Goal: Check status: Check status

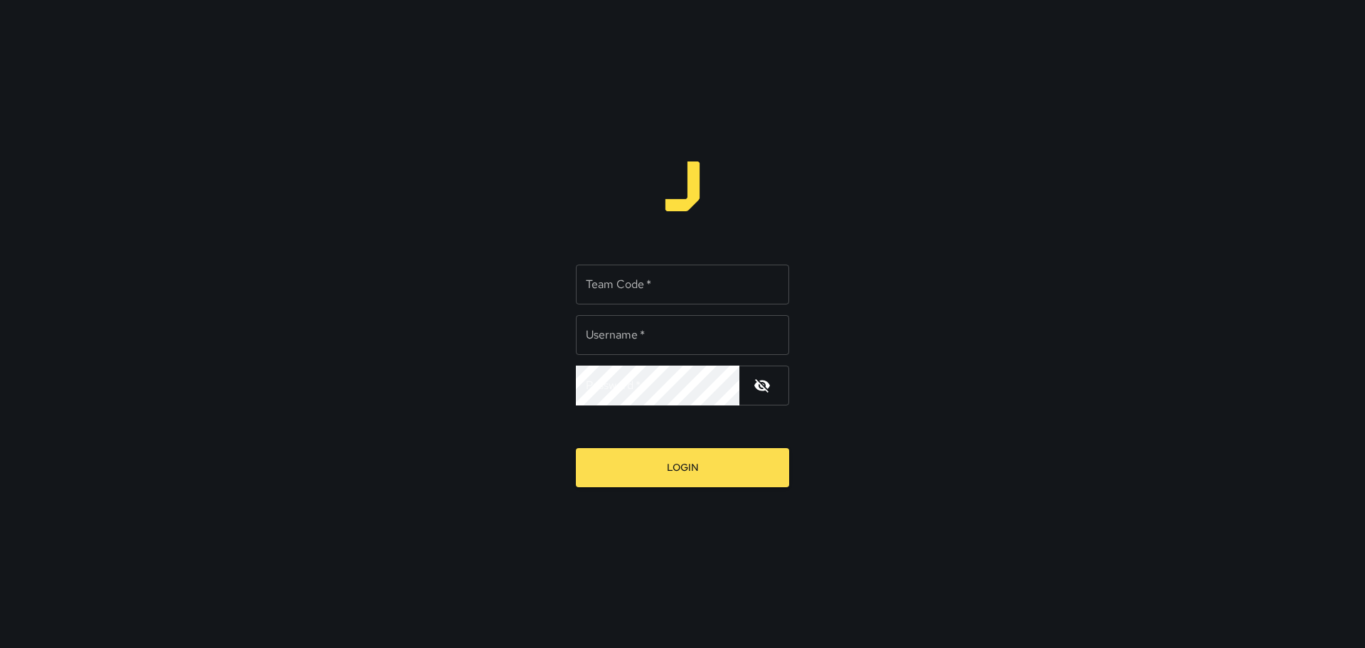
type input "*****"
click at [635, 290] on input "Team Code   *" at bounding box center [682, 284] width 213 height 40
type input "****"
click at [665, 466] on button "Login" at bounding box center [682, 467] width 213 height 39
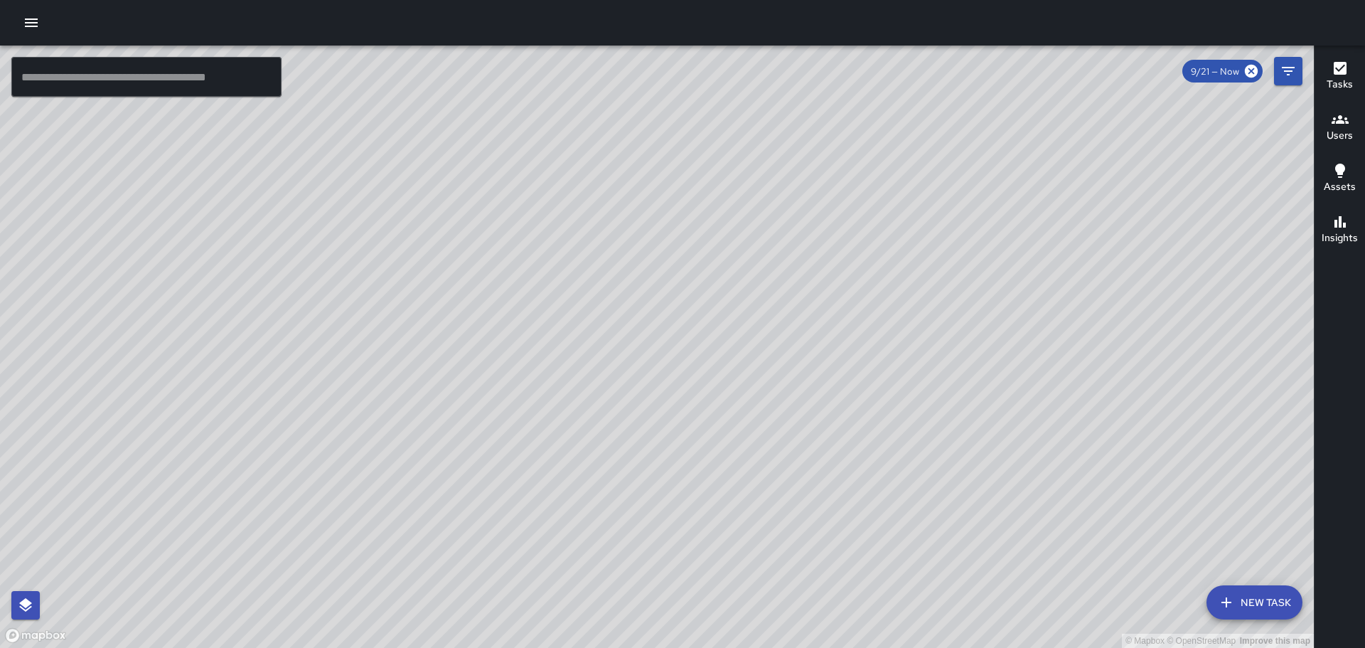
drag, startPoint x: 729, startPoint y: 333, endPoint x: 863, endPoint y: 189, distance: 196.7
click at [863, 189] on div "© Mapbox © OpenStreetMap Improve this map" at bounding box center [657, 346] width 1314 height 602
drag, startPoint x: 625, startPoint y: 360, endPoint x: 715, endPoint y: 306, distance: 105.6
click at [715, 306] on div "© Mapbox © OpenStreetMap Improve this map" at bounding box center [657, 346] width 1314 height 602
drag, startPoint x: 830, startPoint y: 237, endPoint x: 884, endPoint y: 340, distance: 116.1
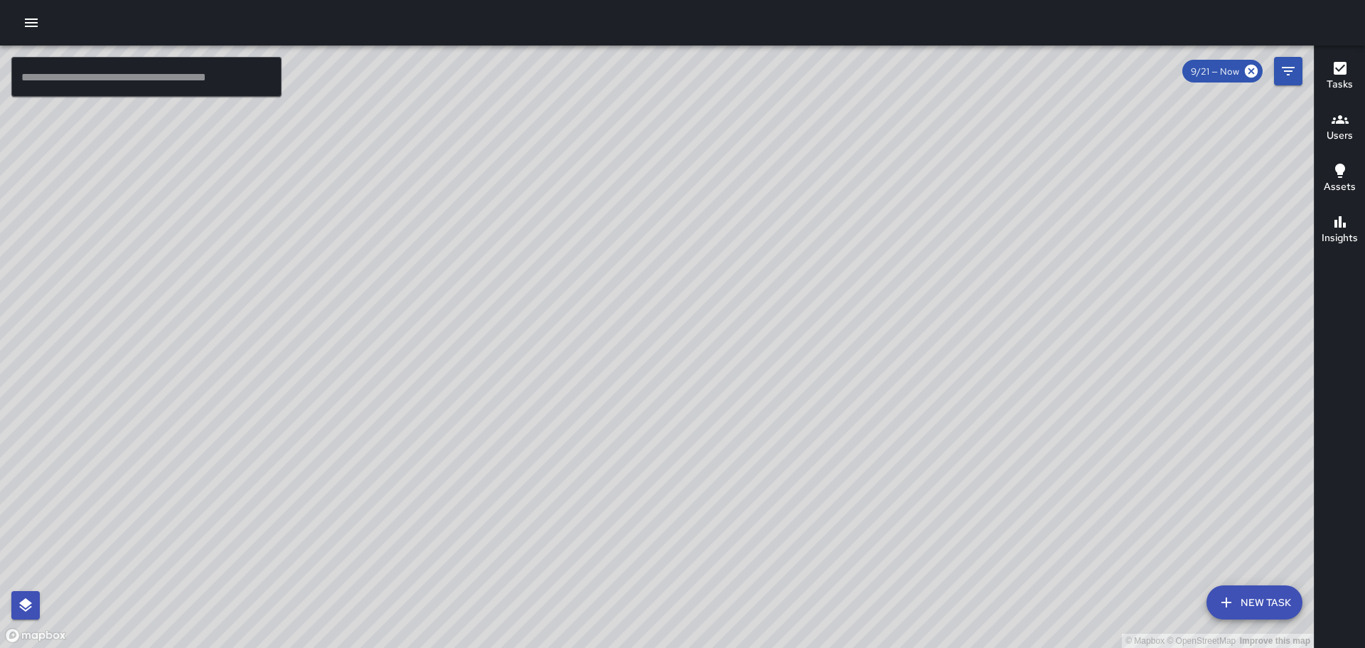
click at [884, 340] on div "© Mapbox © OpenStreetMap Improve this map" at bounding box center [657, 346] width 1314 height 602
drag, startPoint x: 840, startPoint y: 203, endPoint x: 795, endPoint y: 351, distance: 154.5
click at [795, 351] on div "© Mapbox © OpenStreetMap Improve this map" at bounding box center [657, 346] width 1314 height 602
drag, startPoint x: 922, startPoint y: 272, endPoint x: 780, endPoint y: 348, distance: 161.3
click at [844, 397] on div "© Mapbox © OpenStreetMap Improve this map" at bounding box center [657, 346] width 1314 height 602
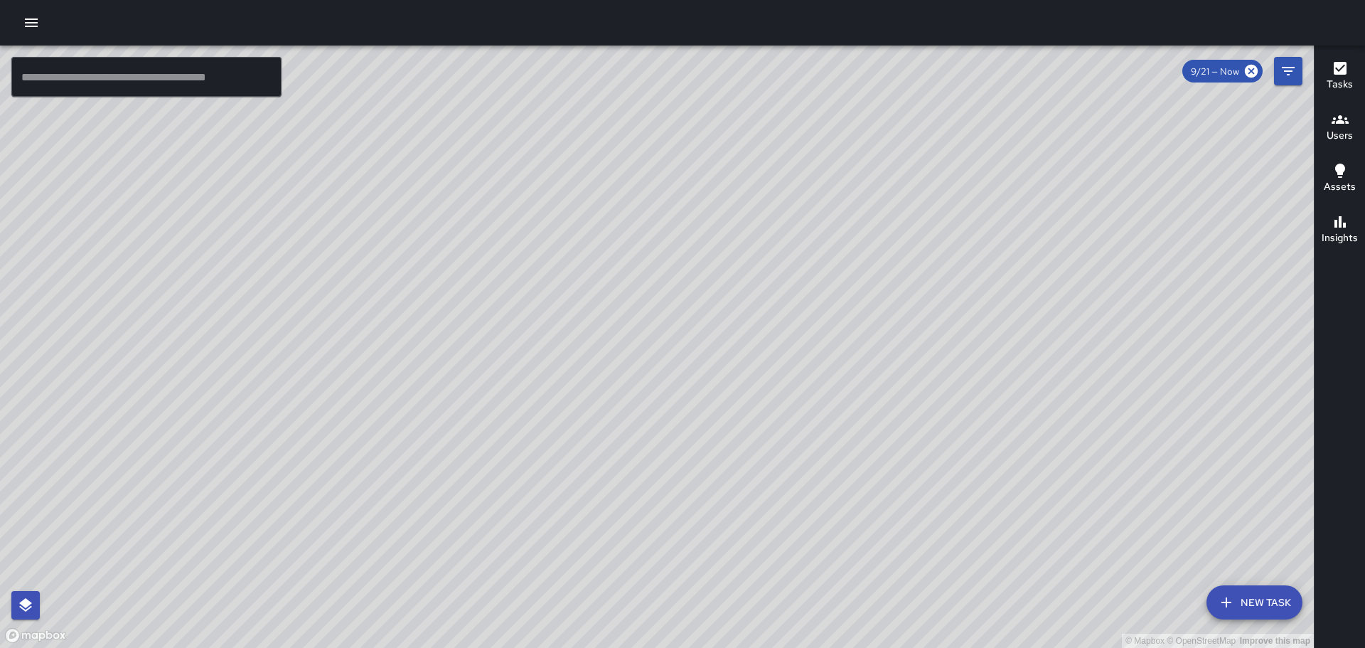
drag, startPoint x: 1075, startPoint y: 256, endPoint x: 959, endPoint y: 468, distance: 241.5
click at [959, 467] on div "© Mapbox © OpenStreetMap Improve this map" at bounding box center [657, 346] width 1314 height 602
drag, startPoint x: 932, startPoint y: 350, endPoint x: 906, endPoint y: 411, distance: 66.6
click at [863, 525] on div "© Mapbox © OpenStreetMap Improve this map" at bounding box center [657, 346] width 1314 height 602
drag, startPoint x: 713, startPoint y: 234, endPoint x: 725, endPoint y: 505, distance: 271.8
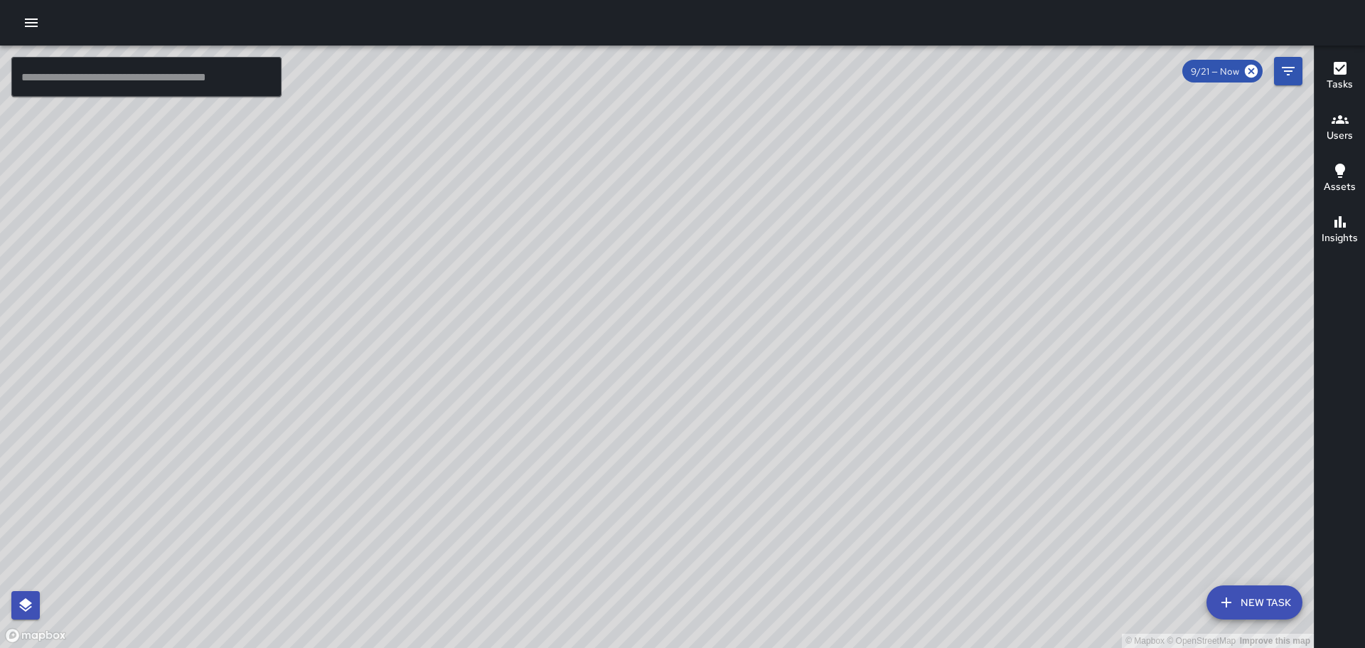
click at [717, 527] on div "© Mapbox © OpenStreetMap Improve this map" at bounding box center [657, 346] width 1314 height 602
drag, startPoint x: 1028, startPoint y: 361, endPoint x: 839, endPoint y: 186, distance: 257.6
click at [776, 151] on div "© Mapbox © OpenStreetMap Improve this map" at bounding box center [657, 346] width 1314 height 602
drag, startPoint x: 1118, startPoint y: 379, endPoint x: 935, endPoint y: 239, distance: 230.2
click at [941, 245] on div "© Mapbox © OpenStreetMap Improve this map" at bounding box center [657, 346] width 1314 height 602
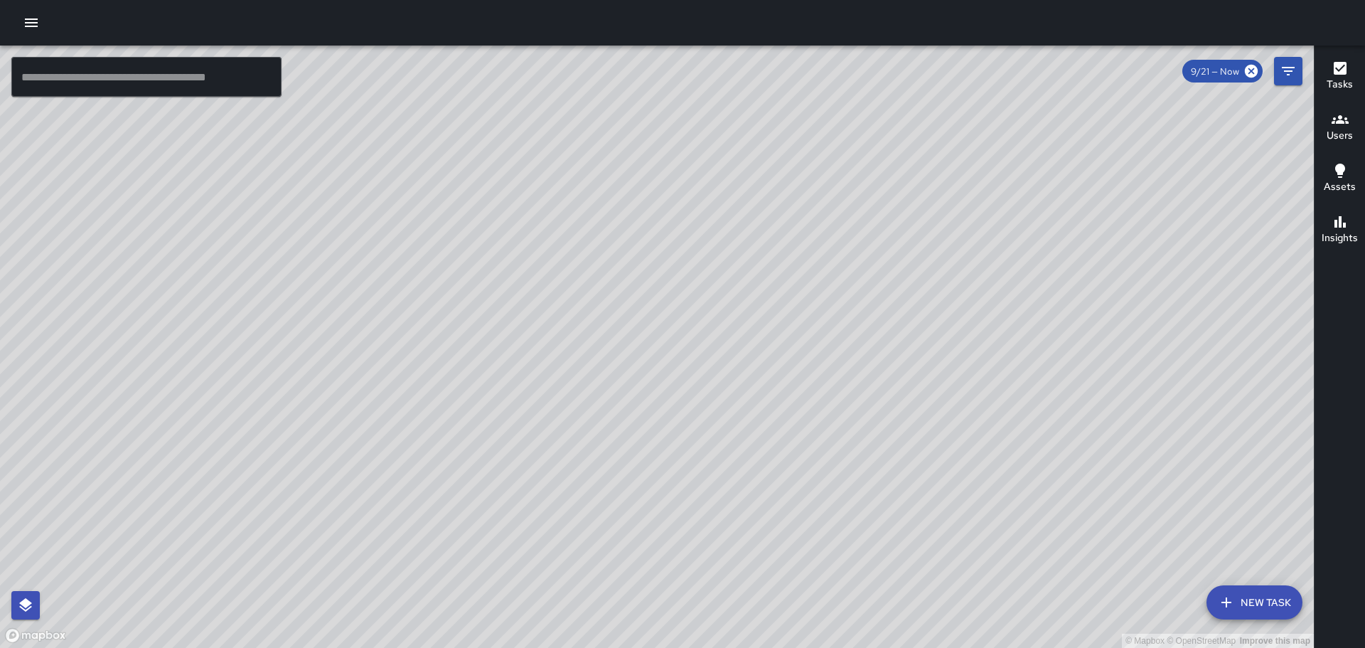
drag, startPoint x: 1088, startPoint y: 387, endPoint x: 1039, endPoint y: 343, distance: 65.9
click at [1025, 331] on div "© Mapbox © OpenStreetMap Improve this map" at bounding box center [657, 346] width 1314 height 602
drag, startPoint x: 1138, startPoint y: 454, endPoint x: 786, endPoint y: 98, distance: 501.2
click at [786, 98] on div "© Mapbox © OpenStreetMap Improve this map" at bounding box center [657, 346] width 1314 height 602
drag, startPoint x: 788, startPoint y: 255, endPoint x: 1018, endPoint y: 402, distance: 273.7
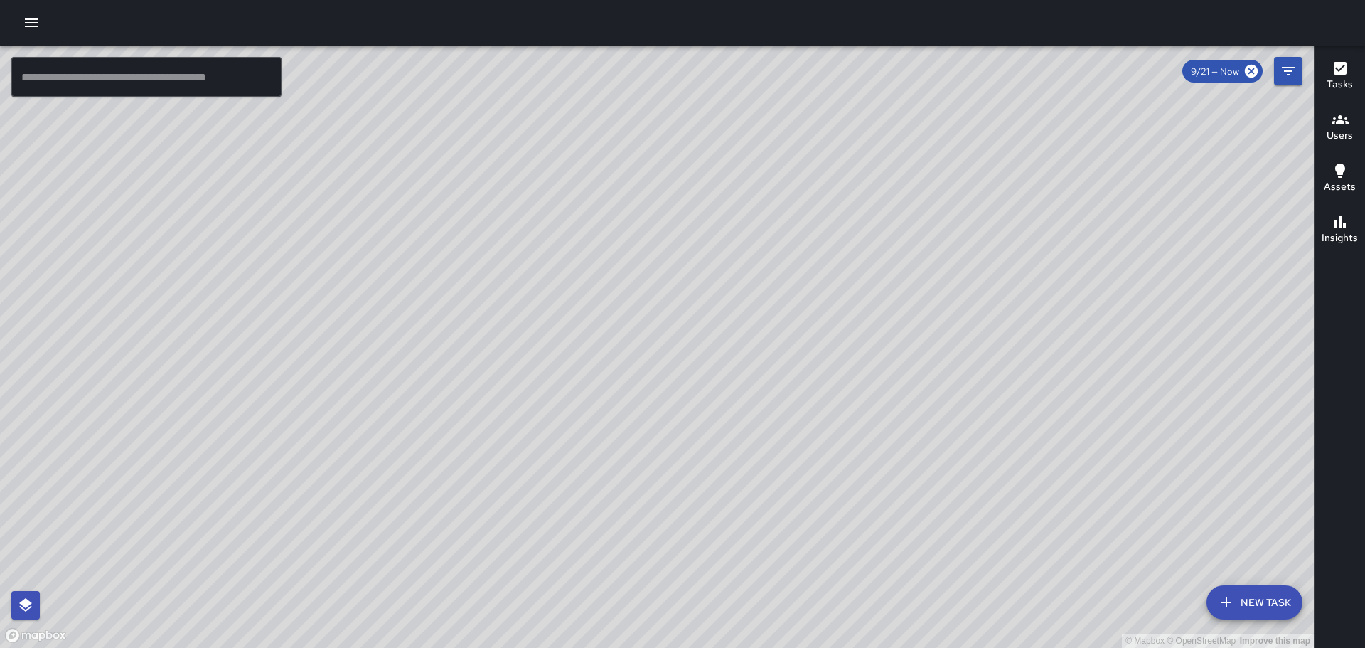
click at [885, 560] on div "© Mapbox © OpenStreetMap Improve this map" at bounding box center [657, 346] width 1314 height 602
click at [1088, 326] on div "© Mapbox © OpenStreetMap Improve this map" at bounding box center [657, 346] width 1314 height 602
drag, startPoint x: 856, startPoint y: 323, endPoint x: 1027, endPoint y: 349, distance: 173.2
click at [1027, 349] on div "© Mapbox © OpenStreetMap Improve this map" at bounding box center [657, 346] width 1314 height 602
drag, startPoint x: 766, startPoint y: 382, endPoint x: 1194, endPoint y: 140, distance: 491.5
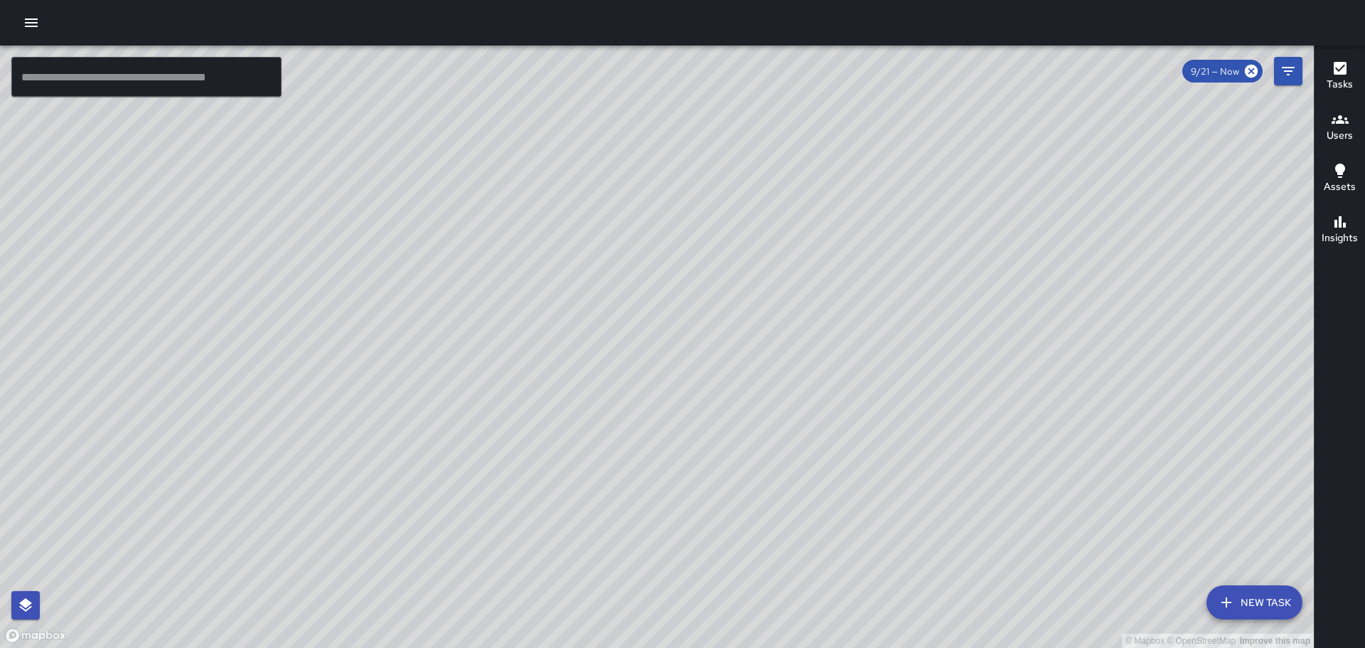
click at [1151, 168] on div "© Mapbox © OpenStreetMap Improve this map" at bounding box center [657, 346] width 1314 height 602
drag, startPoint x: 749, startPoint y: 218, endPoint x: 792, endPoint y: 50, distance: 173.1
click at [791, 56] on div "© Mapbox © OpenStreetMap Improve this map" at bounding box center [657, 346] width 1314 height 602
drag, startPoint x: 473, startPoint y: 392, endPoint x: 492, endPoint y: 392, distance: 19.2
click at [493, 394] on div "© Mapbox © OpenStreetMap Improve this map" at bounding box center [657, 346] width 1314 height 602
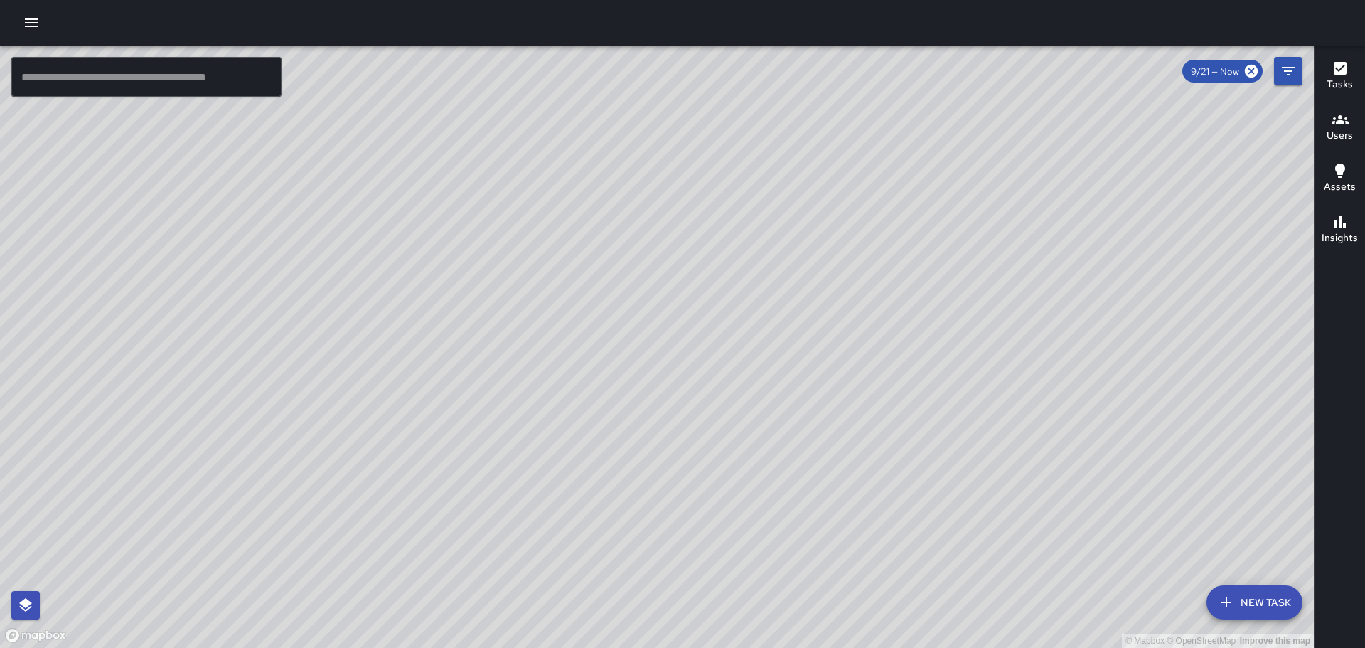
drag, startPoint x: 277, startPoint y: 326, endPoint x: 902, endPoint y: 324, distance: 624.9
click at [902, 324] on div "© Mapbox © OpenStreetMap Improve this map" at bounding box center [657, 346] width 1314 height 602
drag, startPoint x: 927, startPoint y: 483, endPoint x: 971, endPoint y: 513, distance: 52.8
click at [971, 513] on div "© Mapbox © OpenStreetMap Improve this map" at bounding box center [657, 346] width 1314 height 602
drag, startPoint x: 151, startPoint y: 540, endPoint x: 448, endPoint y: 338, distance: 359.7
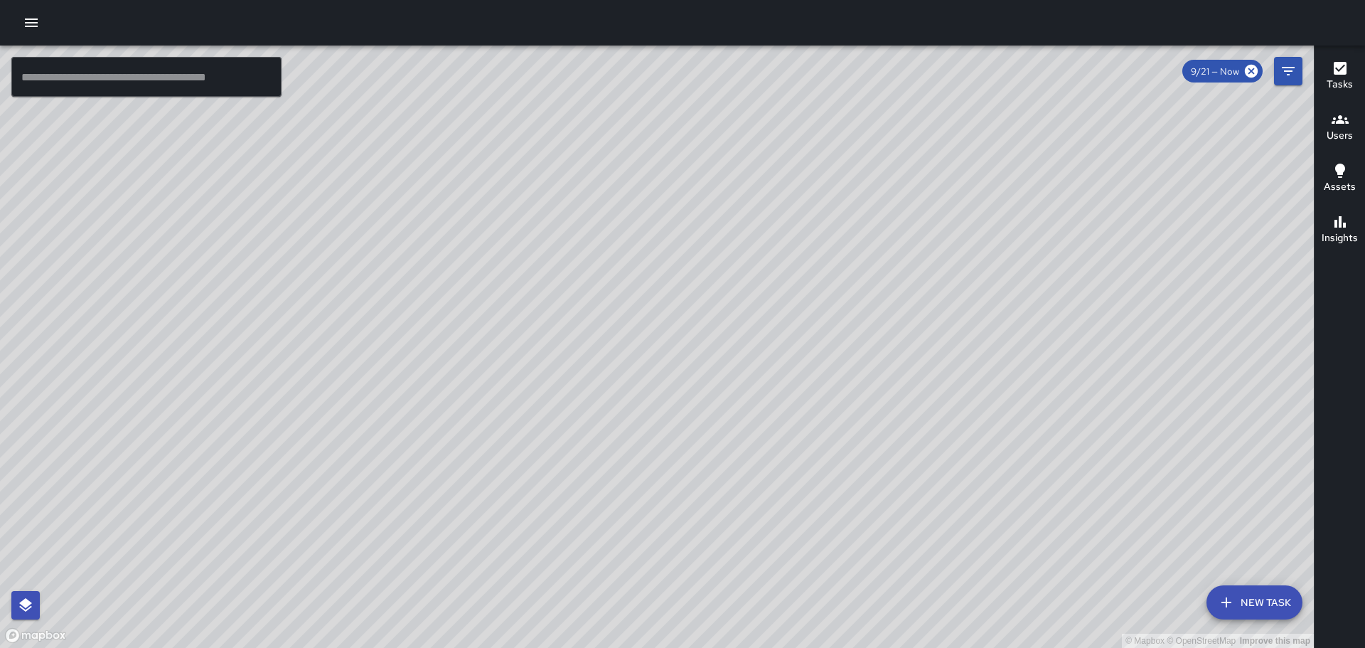
click at [446, 338] on div "© Mapbox © OpenStreetMap Improve this map" at bounding box center [657, 346] width 1314 height 602
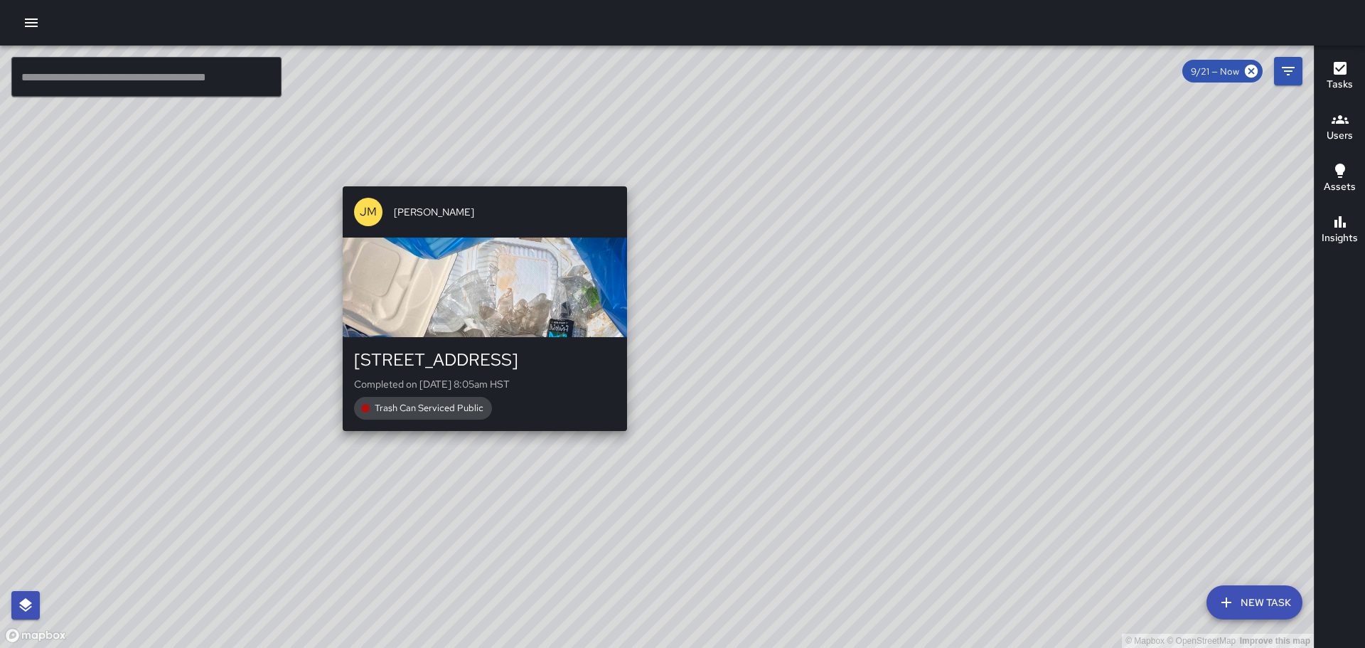
click at [492, 337] on div "[STREET_ADDRESS] Completed on [DATE] 8:05am HST Trash Can Serviced Public" at bounding box center [485, 384] width 284 height 94
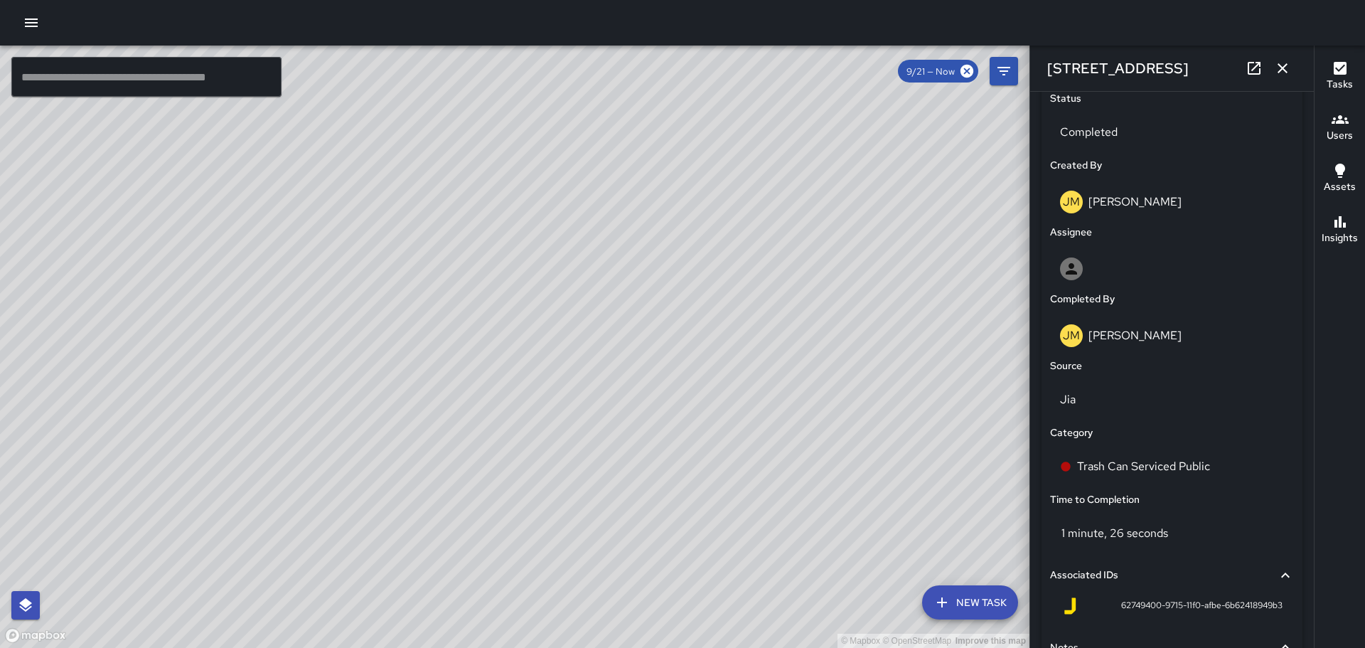
scroll to position [538, 0]
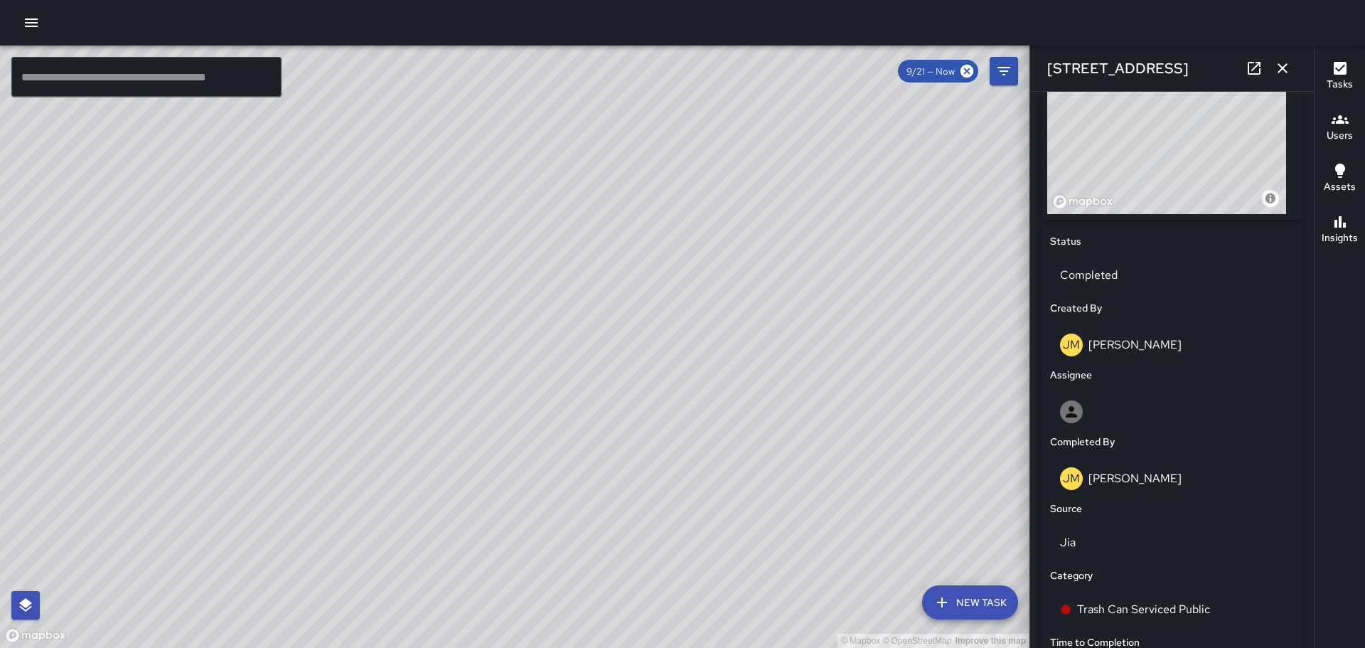
click at [1283, 65] on icon "button" at bounding box center [1282, 68] width 17 height 17
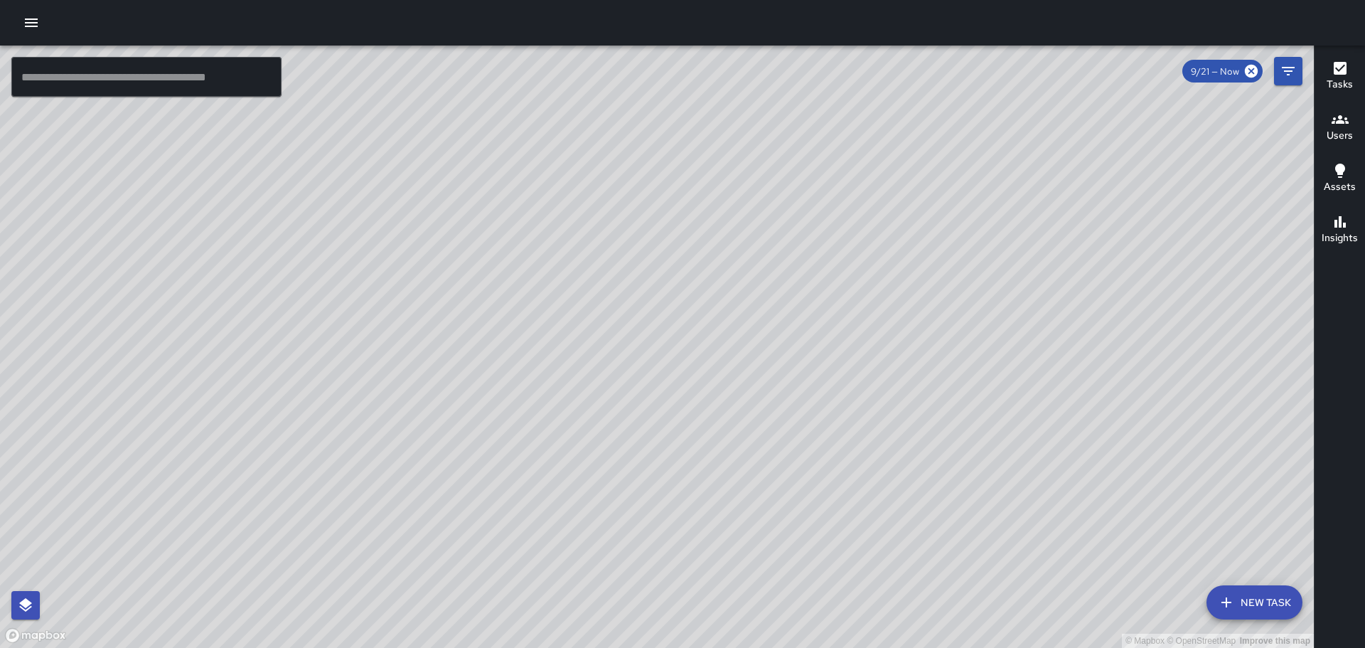
drag, startPoint x: 815, startPoint y: 176, endPoint x: 836, endPoint y: 522, distance: 346.1
click at [957, 584] on div "© Mapbox © OpenStreetMap Improve this map" at bounding box center [657, 346] width 1314 height 602
drag, startPoint x: 773, startPoint y: 505, endPoint x: 835, endPoint y: 597, distance: 110.8
click at [834, 601] on div "© Mapbox © OpenStreetMap Improve this map" at bounding box center [657, 346] width 1314 height 602
drag, startPoint x: 1177, startPoint y: 444, endPoint x: 1111, endPoint y: 341, distance: 122.1
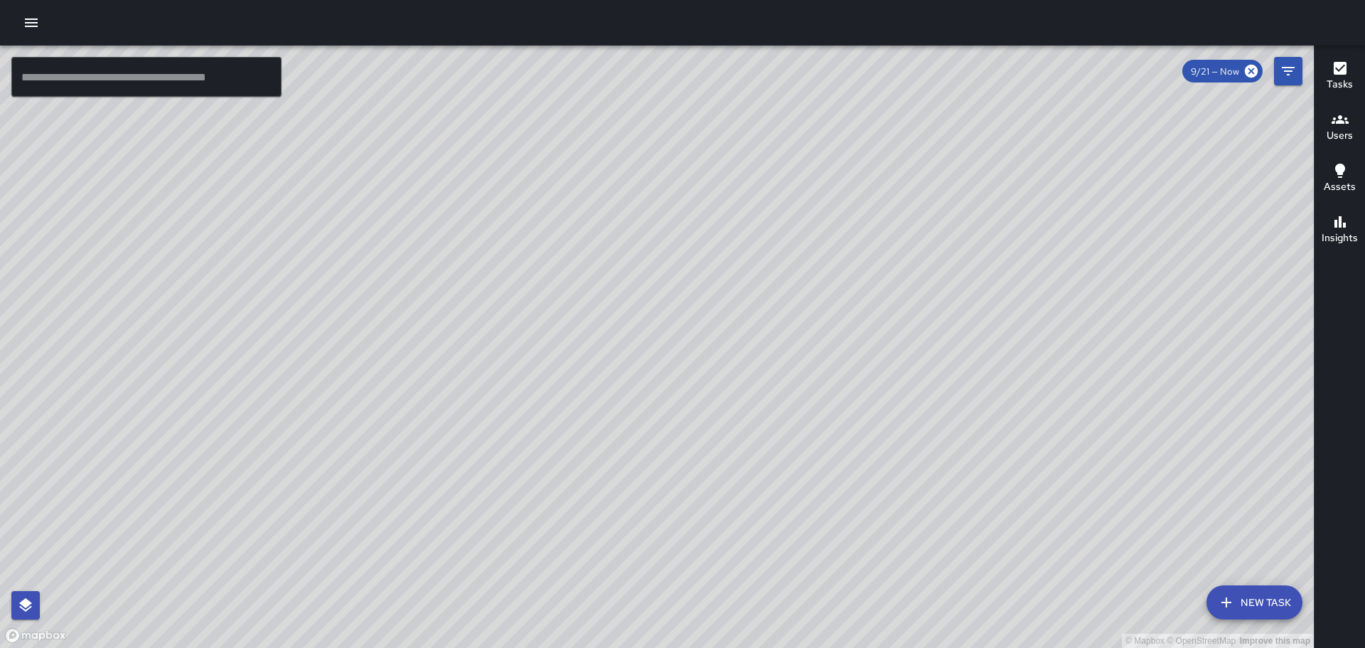
click at [1111, 341] on div "© Mapbox © OpenStreetMap Improve this map" at bounding box center [657, 346] width 1314 height 602
drag, startPoint x: 1153, startPoint y: 463, endPoint x: 845, endPoint y: 286, distance: 355.4
click at [853, 288] on div "© Mapbox © OpenStreetMap Improve this map" at bounding box center [657, 346] width 1314 height 602
drag, startPoint x: 1044, startPoint y: 220, endPoint x: 764, endPoint y: 87, distance: 309.7
click at [766, 78] on div "© Mapbox © OpenStreetMap Improve this map" at bounding box center [657, 346] width 1314 height 602
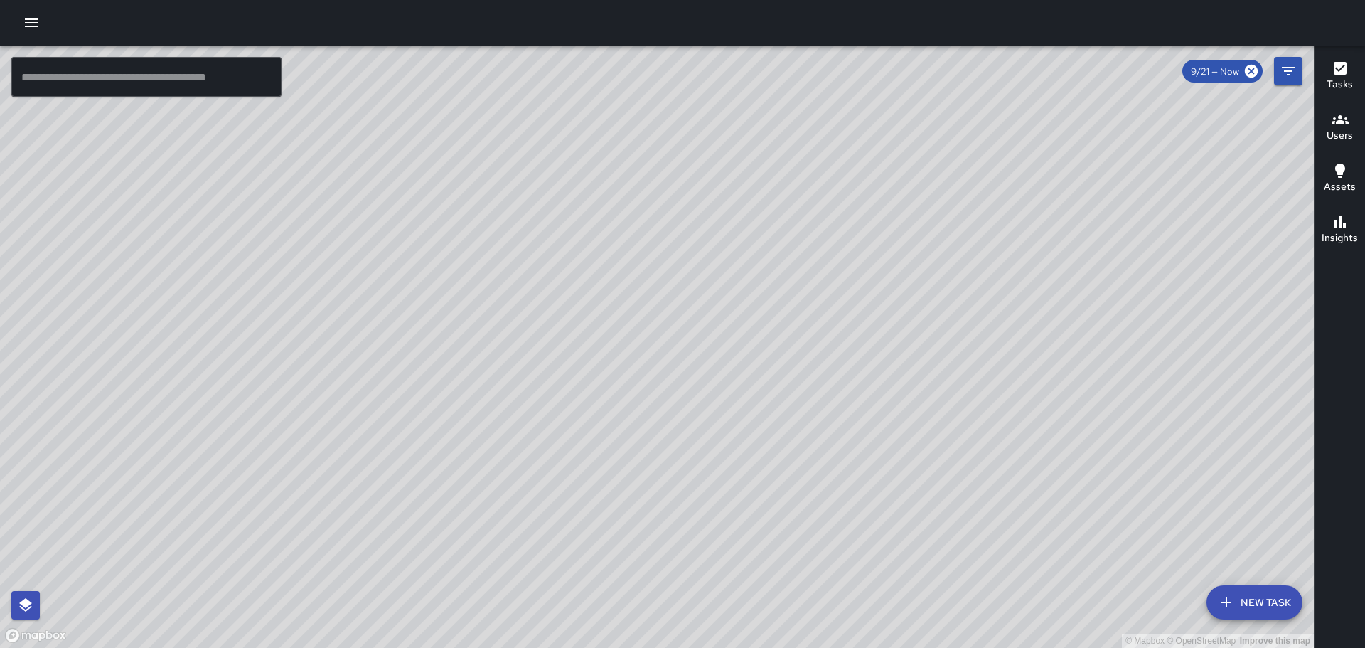
drag, startPoint x: 1174, startPoint y: 452, endPoint x: 1113, endPoint y: 314, distance: 151.1
click at [1113, 314] on div "© Mapbox © OpenStreetMap Improve this map" at bounding box center [657, 346] width 1314 height 602
drag, startPoint x: 1159, startPoint y: 278, endPoint x: 1064, endPoint y: 334, distance: 110.6
click at [1064, 336] on div "© Mapbox © OpenStreetMap Improve this map" at bounding box center [657, 346] width 1314 height 602
drag, startPoint x: 1066, startPoint y: 367, endPoint x: 1034, endPoint y: 302, distance: 72.2
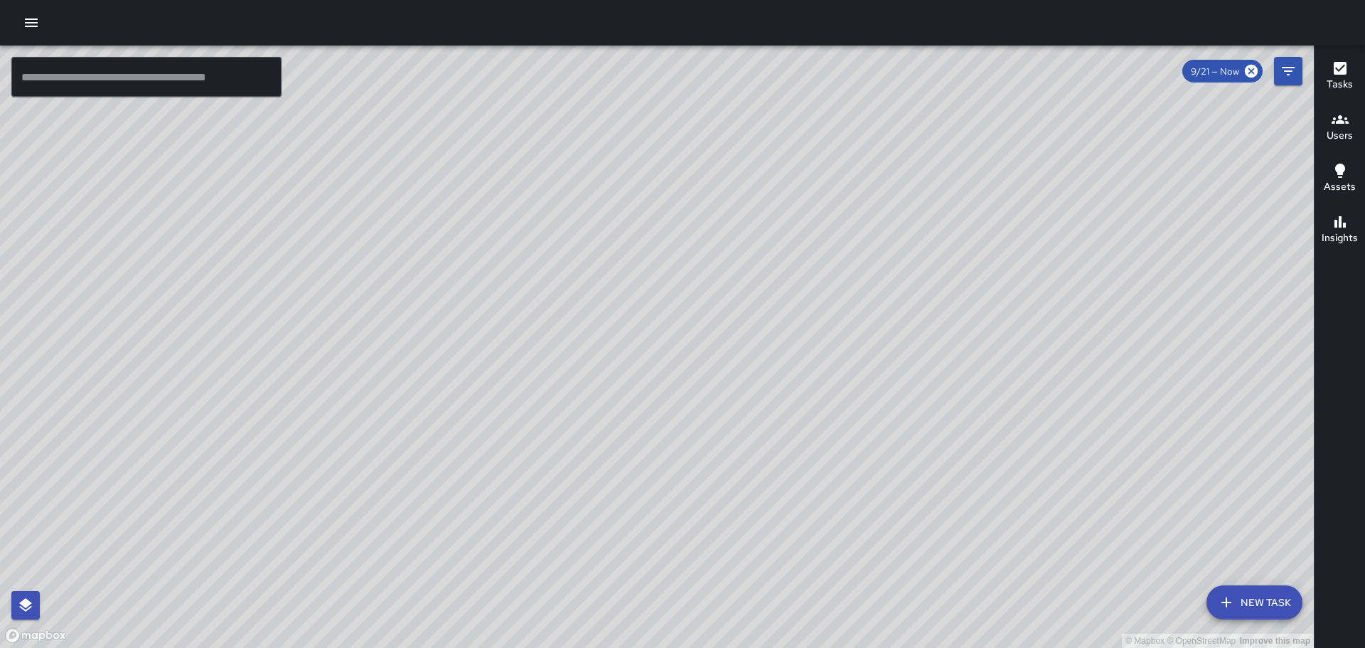
click at [1024, 269] on div "© Mapbox © OpenStreetMap Improve this map" at bounding box center [657, 346] width 1314 height 602
drag, startPoint x: 1090, startPoint y: 454, endPoint x: 928, endPoint y: 456, distance: 162.1
click at [927, 466] on div "© Mapbox © OpenStreetMap Improve this map" at bounding box center [657, 346] width 1314 height 602
drag, startPoint x: 816, startPoint y: 336, endPoint x: 620, endPoint y: 425, distance: 215.7
click at [666, 469] on div "© Mapbox © OpenStreetMap Improve this map" at bounding box center [657, 346] width 1314 height 602
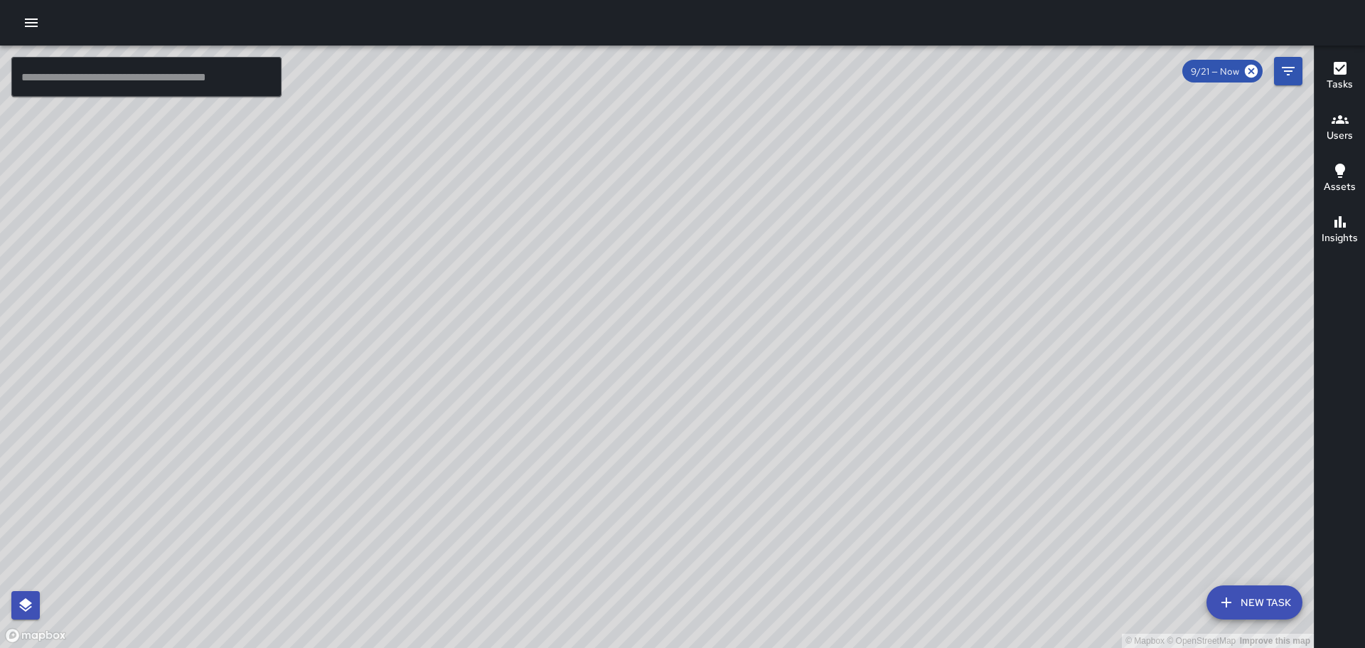
drag, startPoint x: 646, startPoint y: 295, endPoint x: 515, endPoint y: 203, distance: 159.2
click at [515, 203] on div "© Mapbox © OpenStreetMap Improve this map" at bounding box center [657, 346] width 1314 height 602
drag, startPoint x: 951, startPoint y: 307, endPoint x: 955, endPoint y: 327, distance: 20.4
click at [955, 327] on div "© Mapbox © OpenStreetMap Improve this map" at bounding box center [657, 346] width 1314 height 602
drag, startPoint x: 941, startPoint y: 280, endPoint x: 970, endPoint y: 358, distance: 82.8
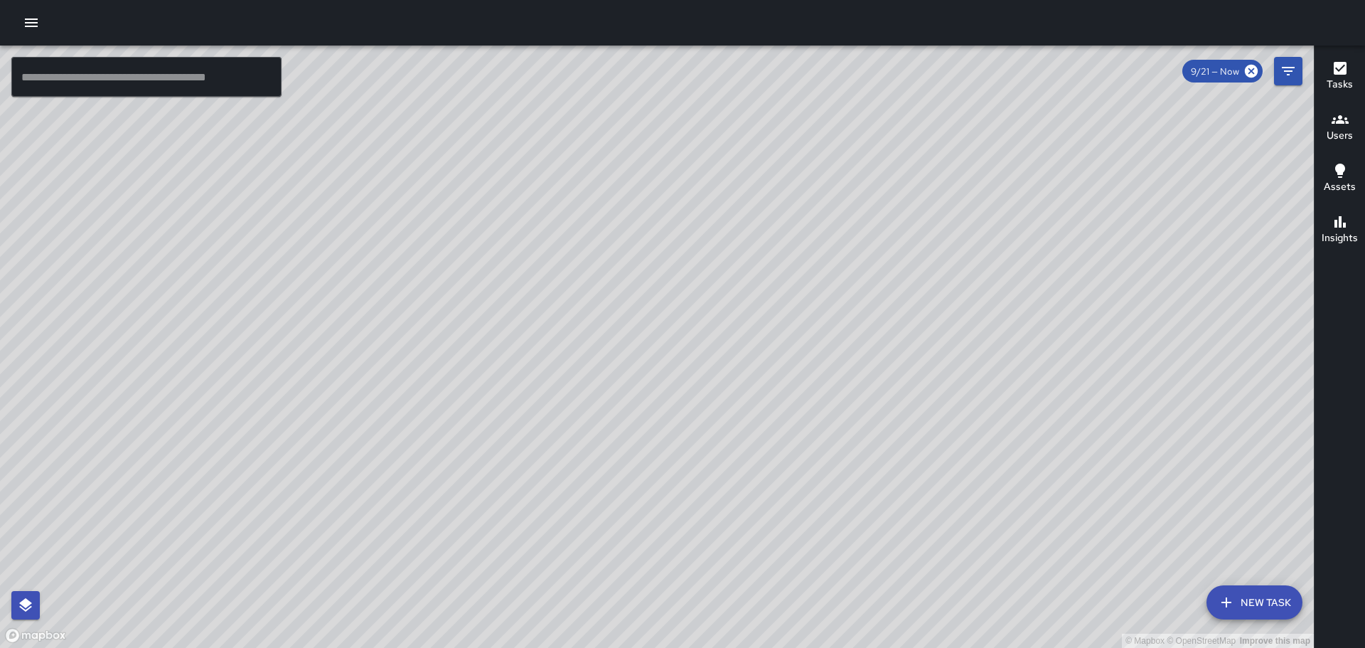
click at [970, 358] on div "© Mapbox © OpenStreetMap Improve this map" at bounding box center [657, 346] width 1314 height 602
